Goal: Task Accomplishment & Management: Use online tool/utility

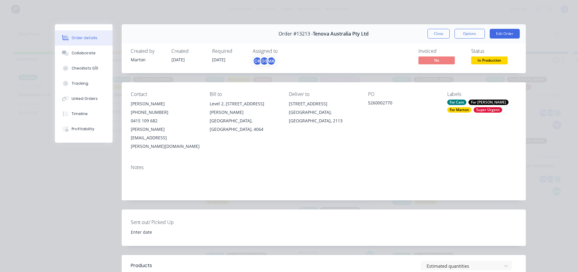
scroll to position [1, 0]
click at [433, 21] on div "Order details Collaborate Checklists 0/0 Tracking Linked Orders Timeline Profit…" at bounding box center [289, 136] width 578 height 272
click at [432, 34] on button "Close" at bounding box center [438, 34] width 22 height 10
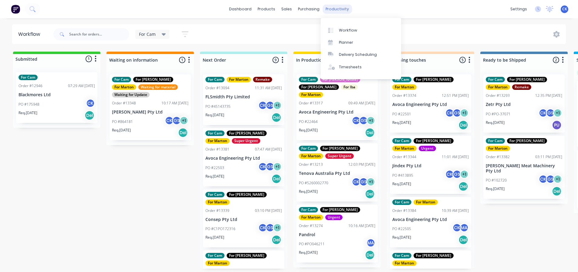
click at [336, 12] on div "productivity" at bounding box center [336, 9] width 29 height 9
click at [335, 28] on div at bounding box center [332, 30] width 9 height 5
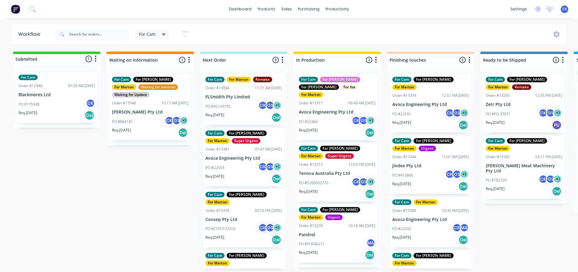
click at [146, 37] on span "For Cam" at bounding box center [147, 34] width 17 height 6
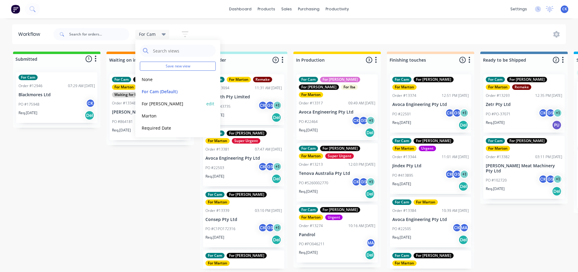
click at [149, 103] on button "For [PERSON_NAME]" at bounding box center [172, 103] width 65 height 7
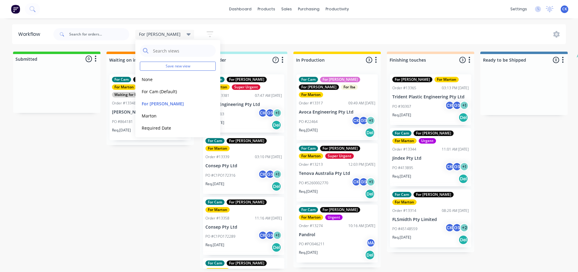
click at [335, 127] on div "Req. [DATE] Del" at bounding box center [337, 132] width 76 height 10
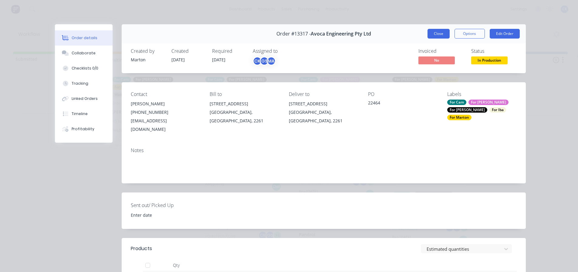
click at [443, 31] on button "Close" at bounding box center [438, 34] width 22 height 10
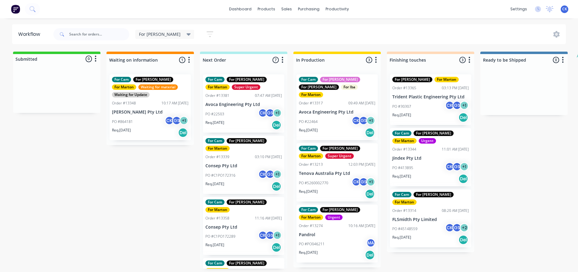
click at [225, 170] on div "PO #C1PO172316 CK GS + 1" at bounding box center [243, 176] width 76 height 12
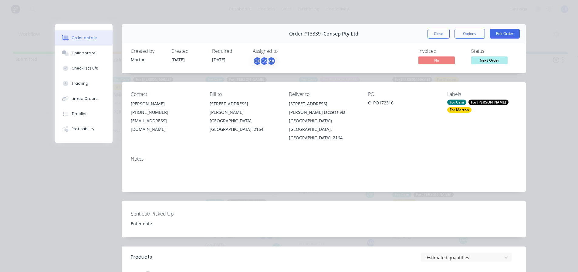
drag, startPoint x: 434, startPoint y: 35, endPoint x: 415, endPoint y: 46, distance: 22.0
click at [434, 35] on button "Close" at bounding box center [438, 34] width 22 height 10
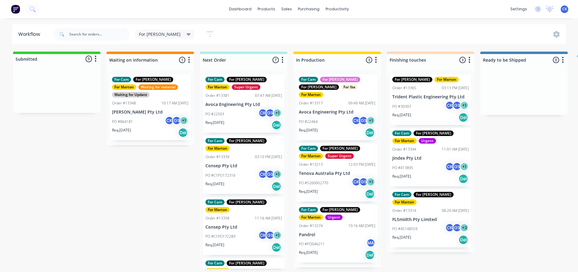
click at [238, 224] on p "Consep Pty Ltd" at bounding box center [243, 226] width 76 height 5
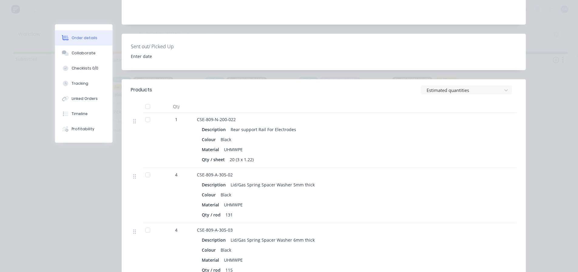
scroll to position [212, 0]
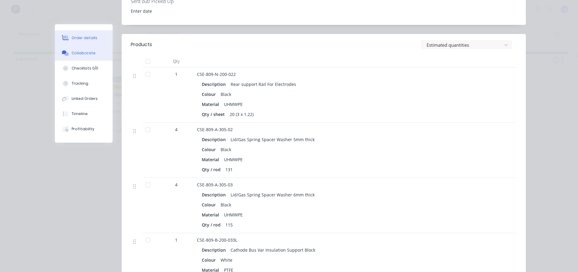
click at [79, 54] on div "Collaborate" at bounding box center [84, 52] width 24 height 5
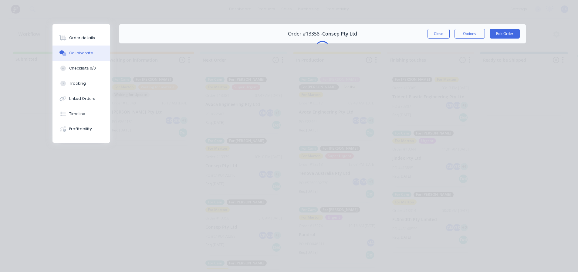
scroll to position [0, 0]
